Goal: Task Accomplishment & Management: Manage account settings

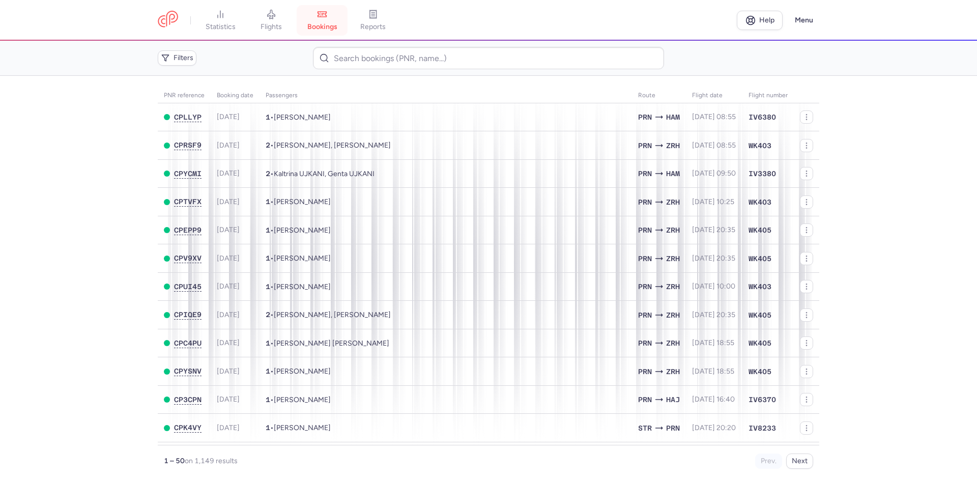
click at [319, 9] on link "bookings" at bounding box center [322, 20] width 51 height 22
click at [288, 14] on link "flights" at bounding box center [271, 20] width 51 height 22
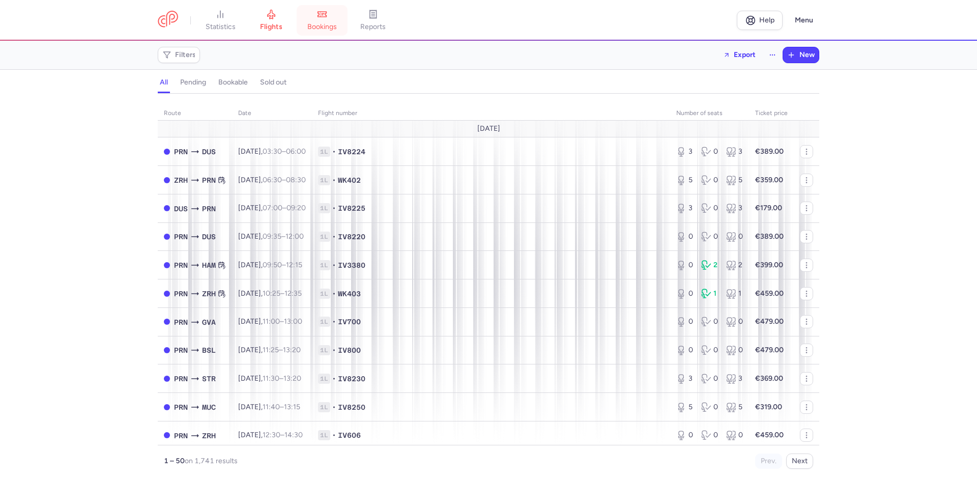
click at [337, 22] on link "bookings" at bounding box center [322, 20] width 51 height 22
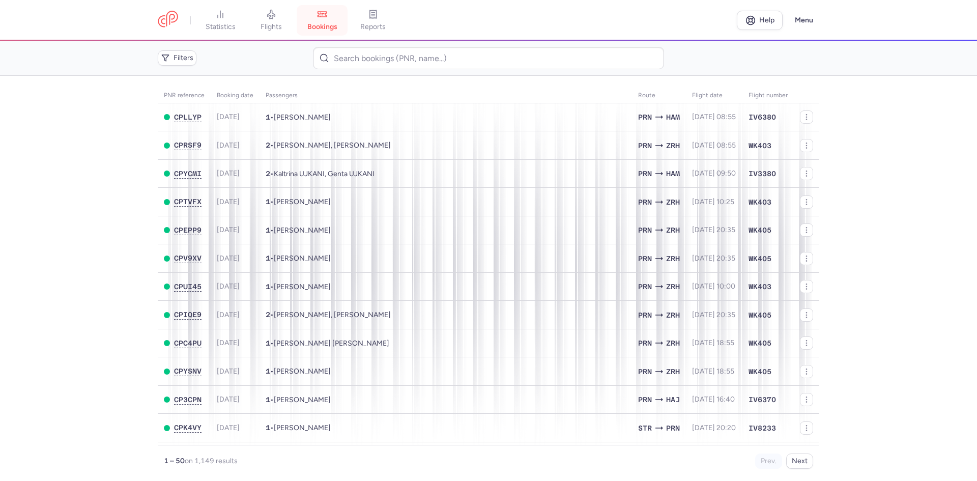
click at [312, 16] on link "bookings" at bounding box center [322, 20] width 51 height 22
click at [807, 24] on button "Menu" at bounding box center [804, 20] width 31 height 19
click at [749, 153] on button "Logout" at bounding box center [768, 153] width 101 height 16
